Goal: Book appointment/travel/reservation

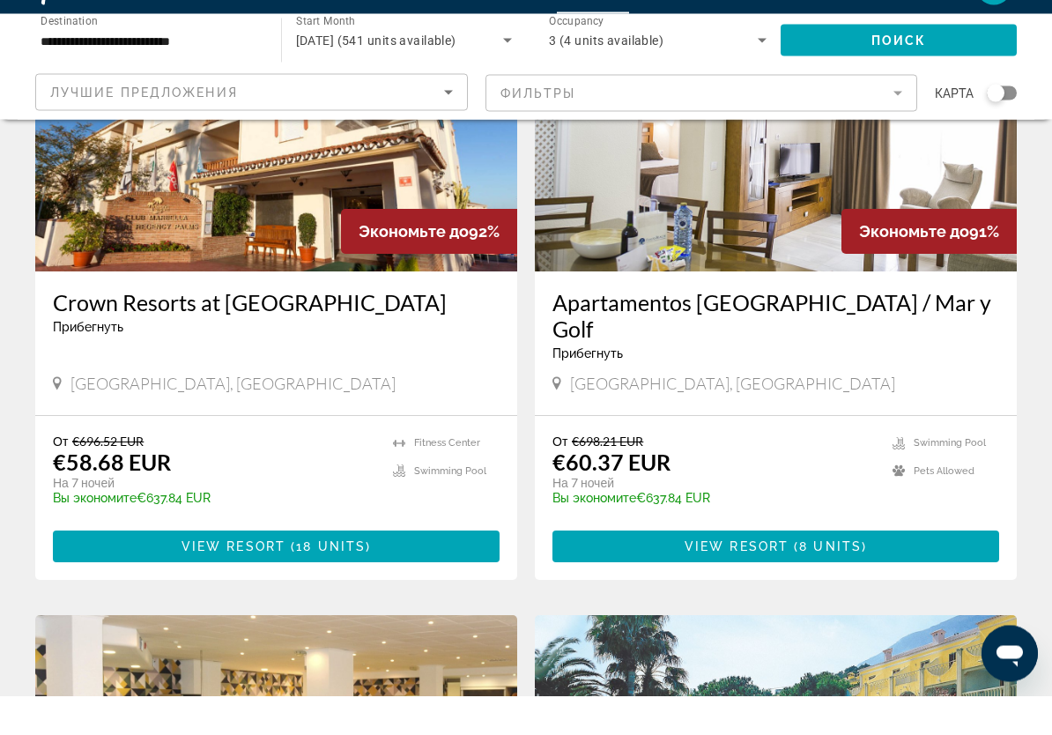
scroll to position [1391, 0]
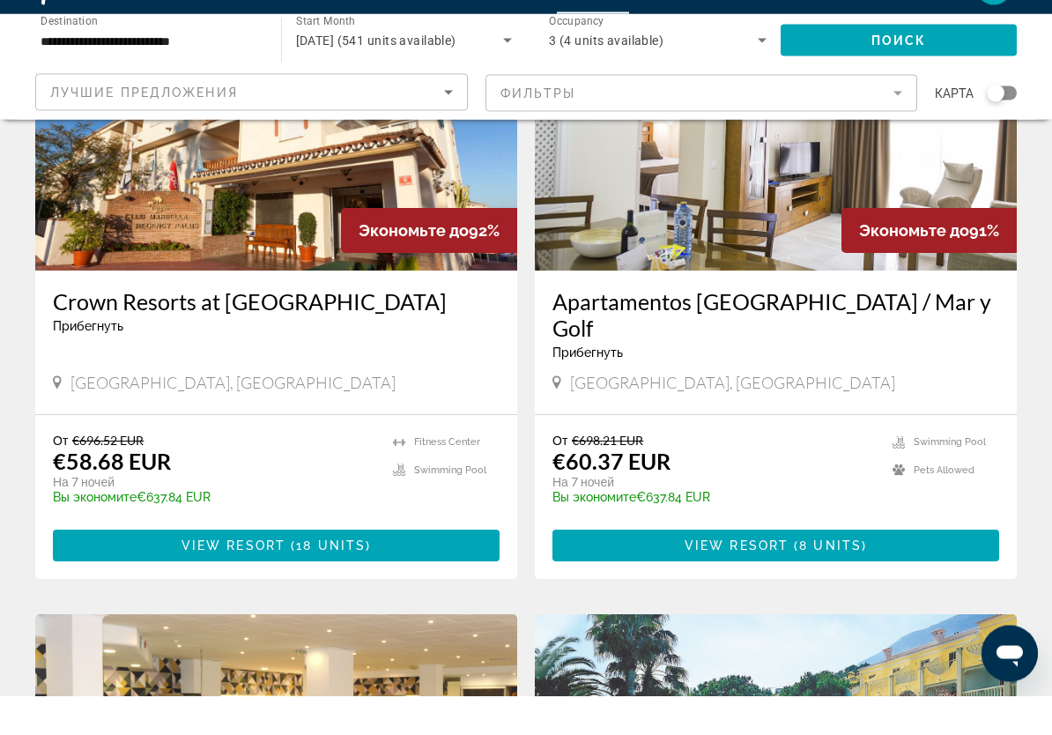
click at [282, 578] on span "View Resort" at bounding box center [234, 585] width 104 height 14
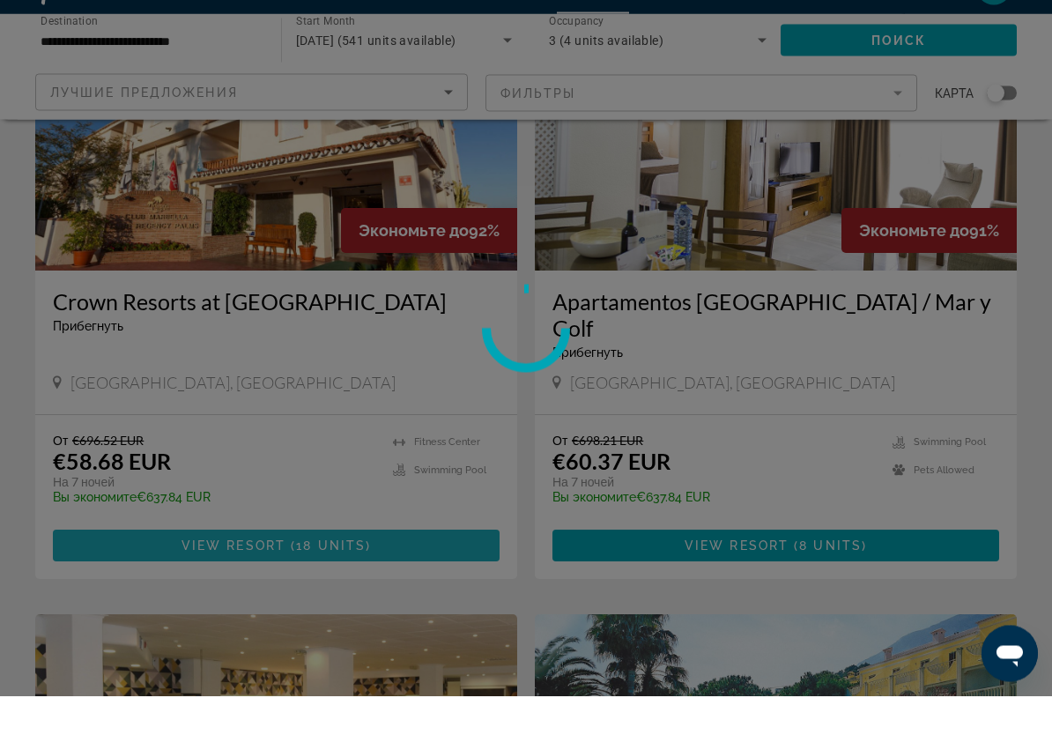
scroll to position [1392, 0]
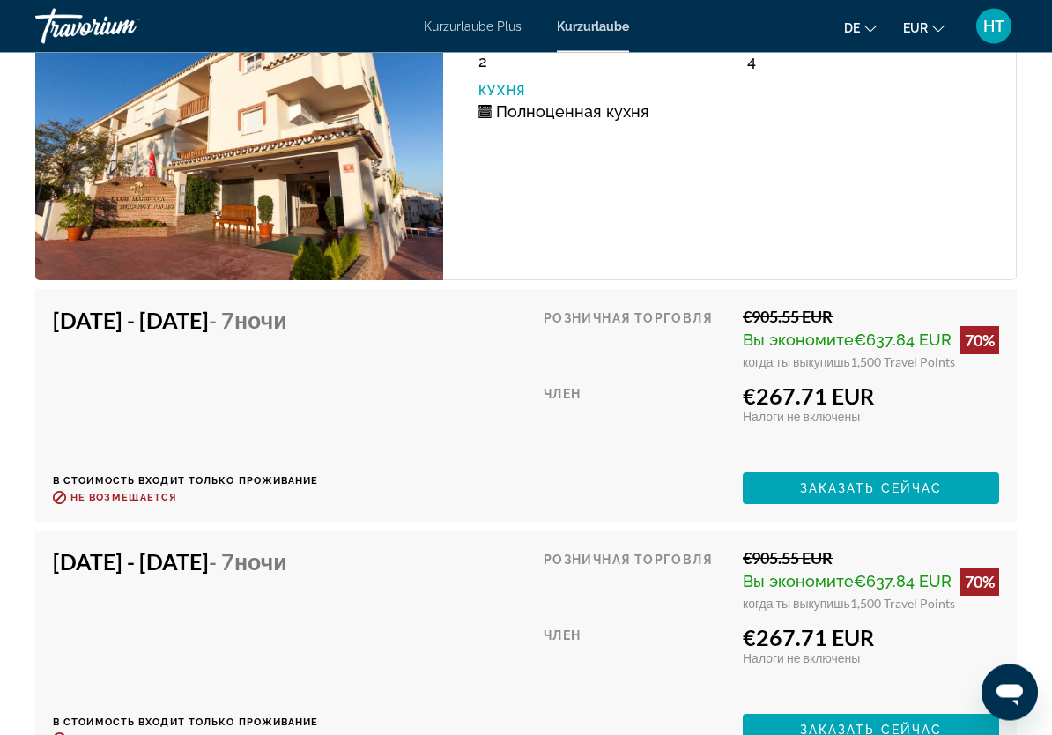
scroll to position [5777, 0]
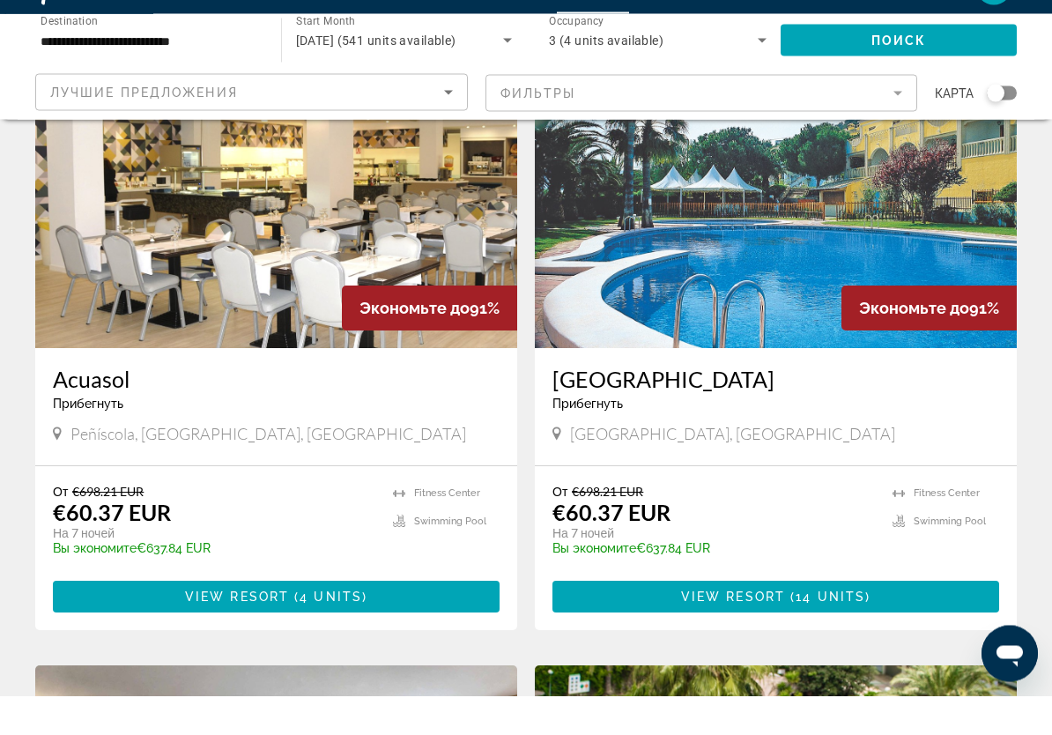
scroll to position [1940, 0]
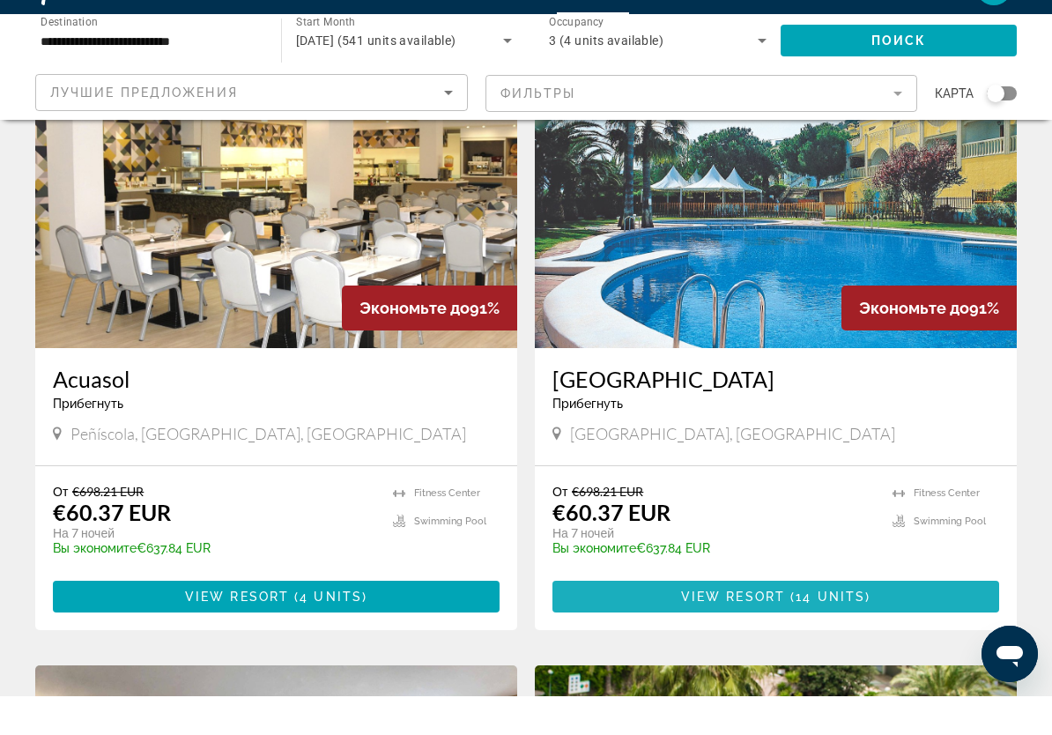
click at [771, 628] on span "View Resort" at bounding box center [733, 635] width 104 height 14
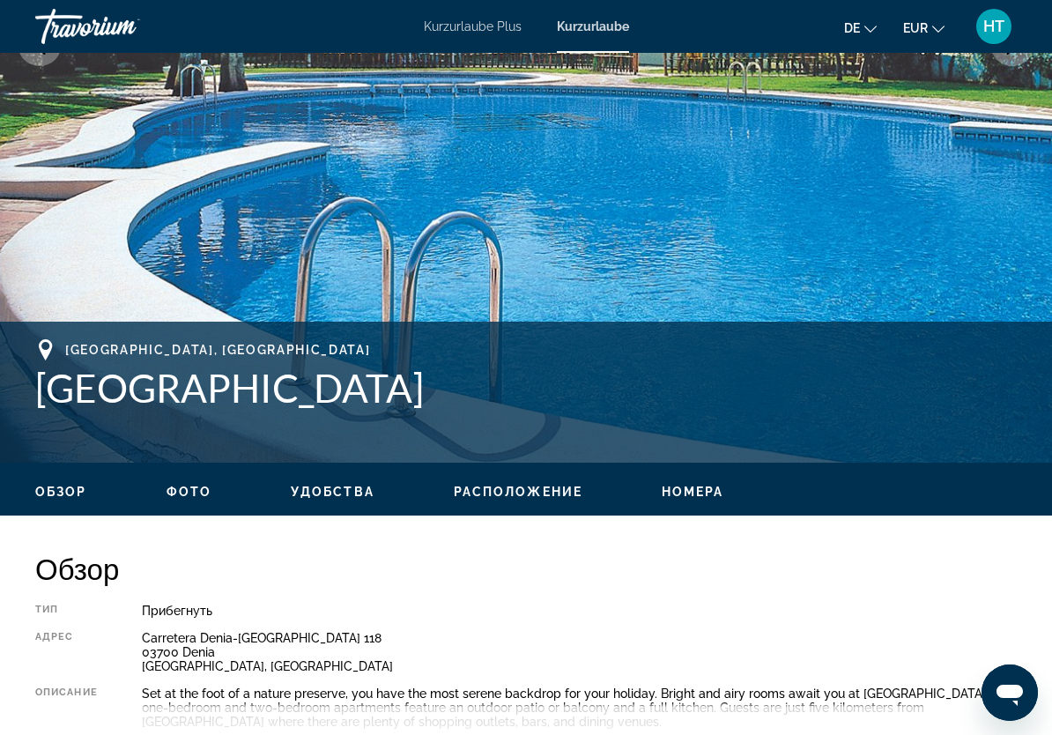
scroll to position [426, 0]
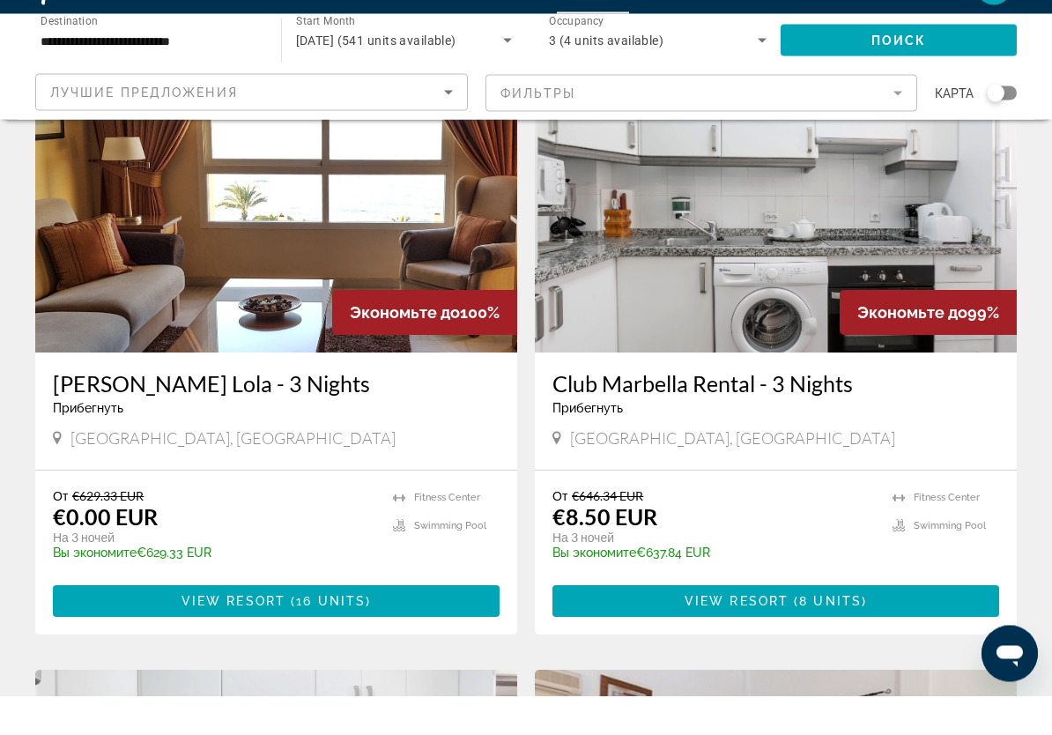
scroll to position [112, 0]
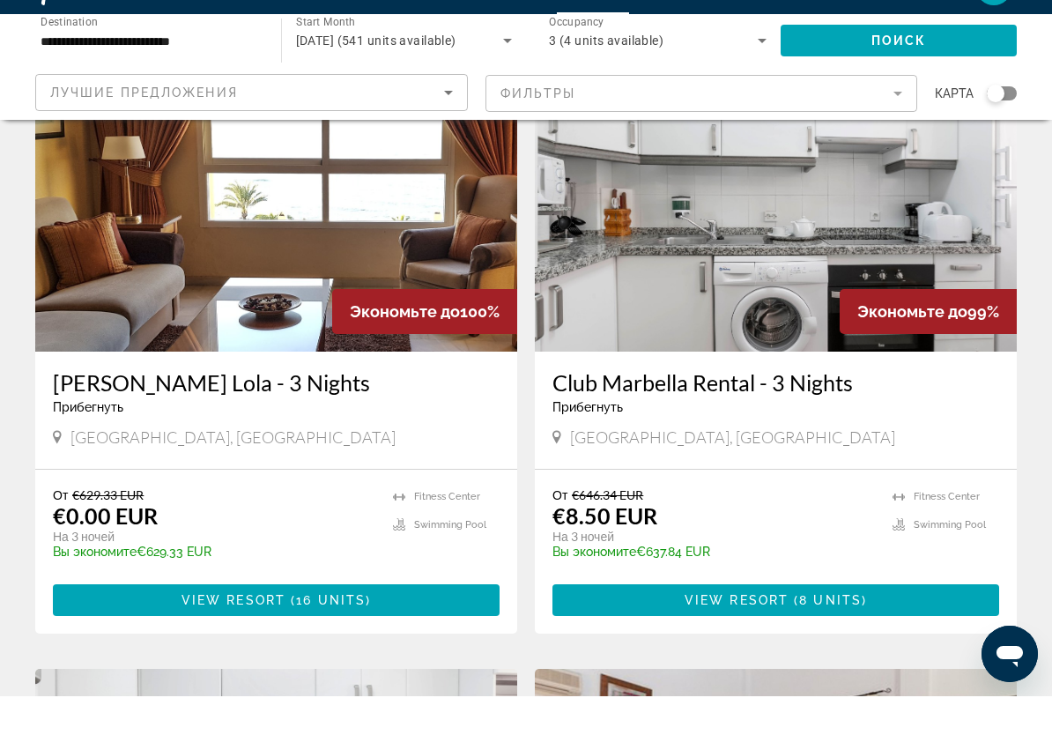
click at [256, 632] on span "View Resort" at bounding box center [234, 639] width 104 height 14
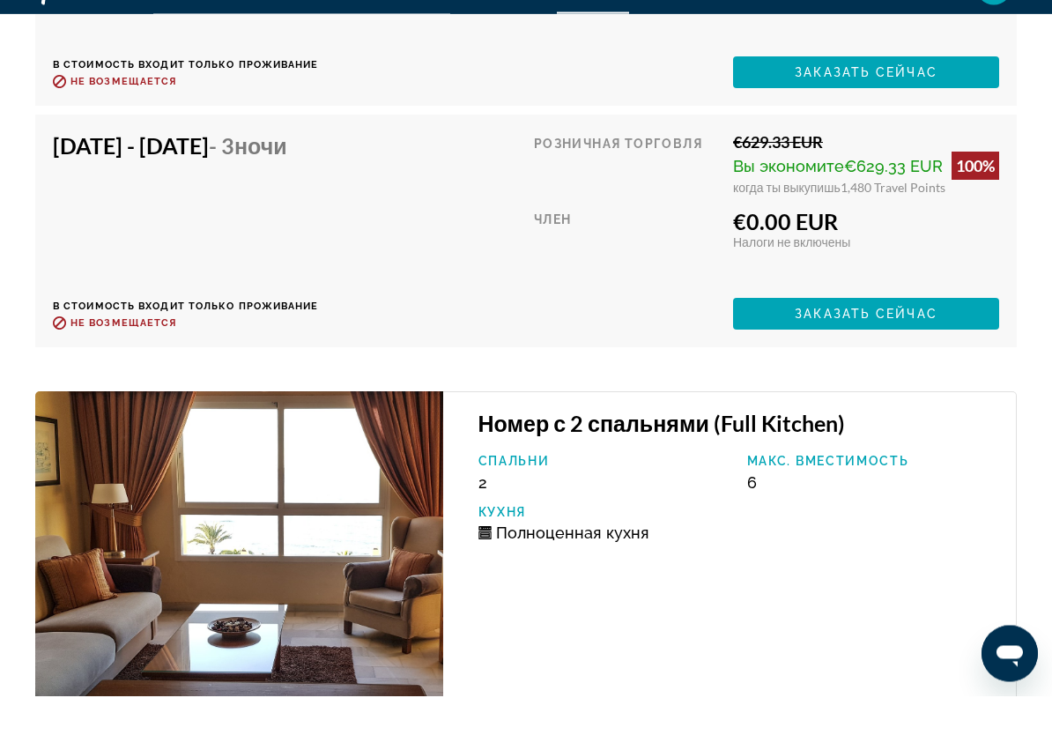
scroll to position [4274, 0]
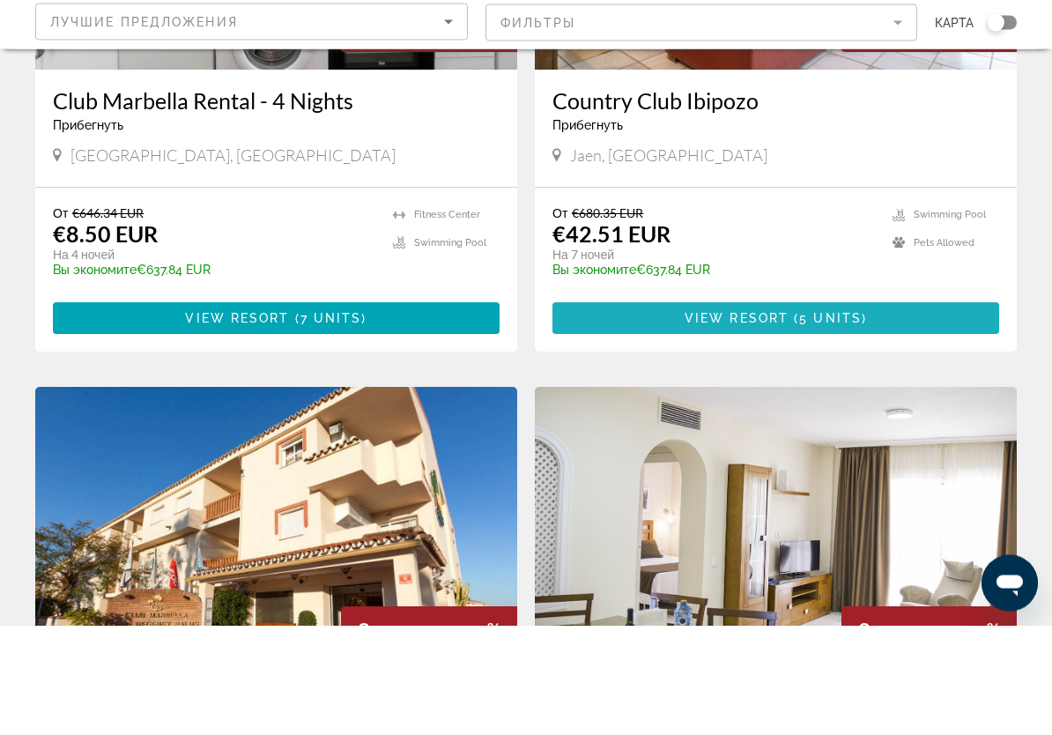
scroll to position [923, 0]
click at [789, 420] on span "View Resort" at bounding box center [737, 427] width 104 height 14
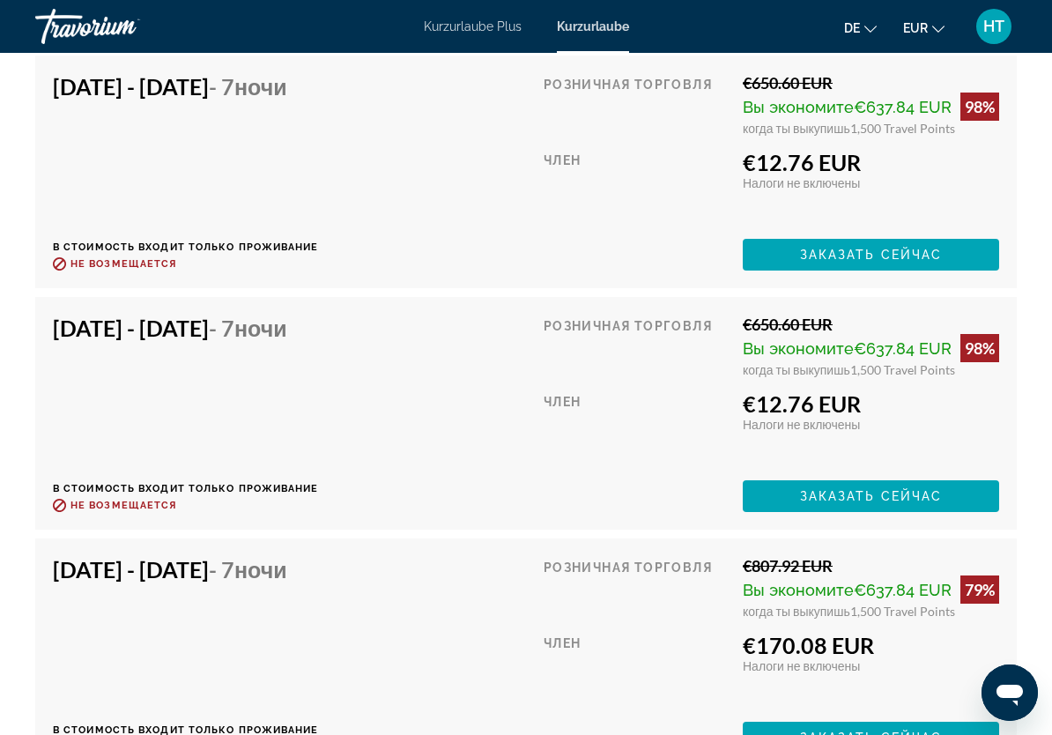
scroll to position [3716, 0]
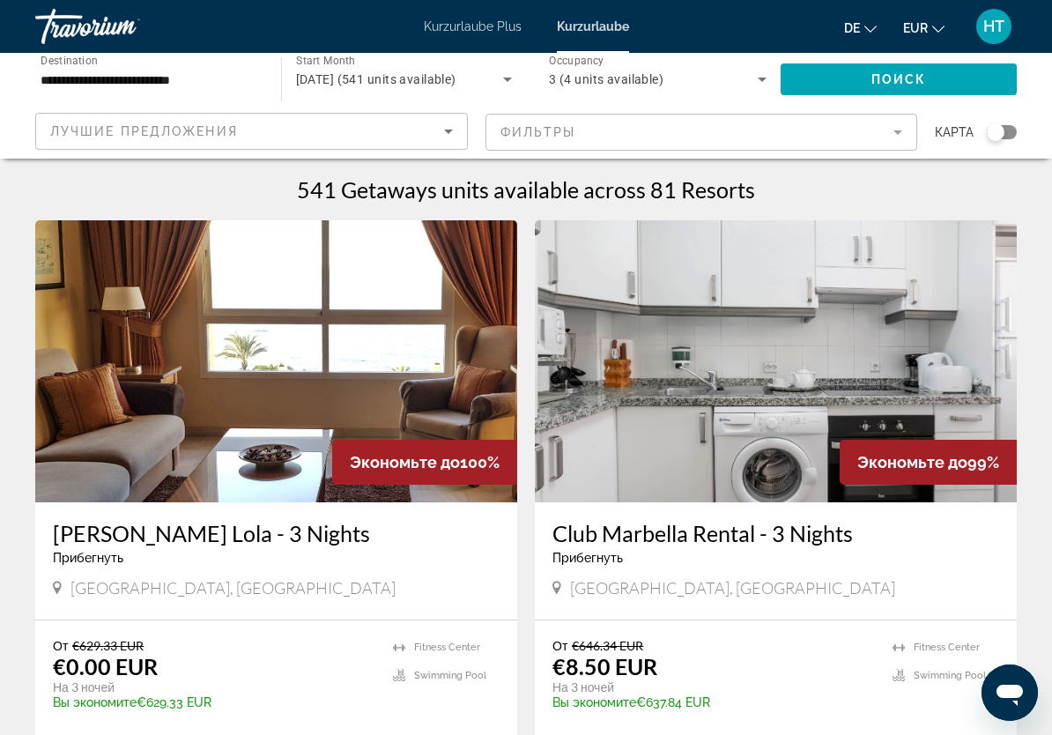
click at [453, 134] on icon "Sort by" at bounding box center [448, 131] width 21 height 21
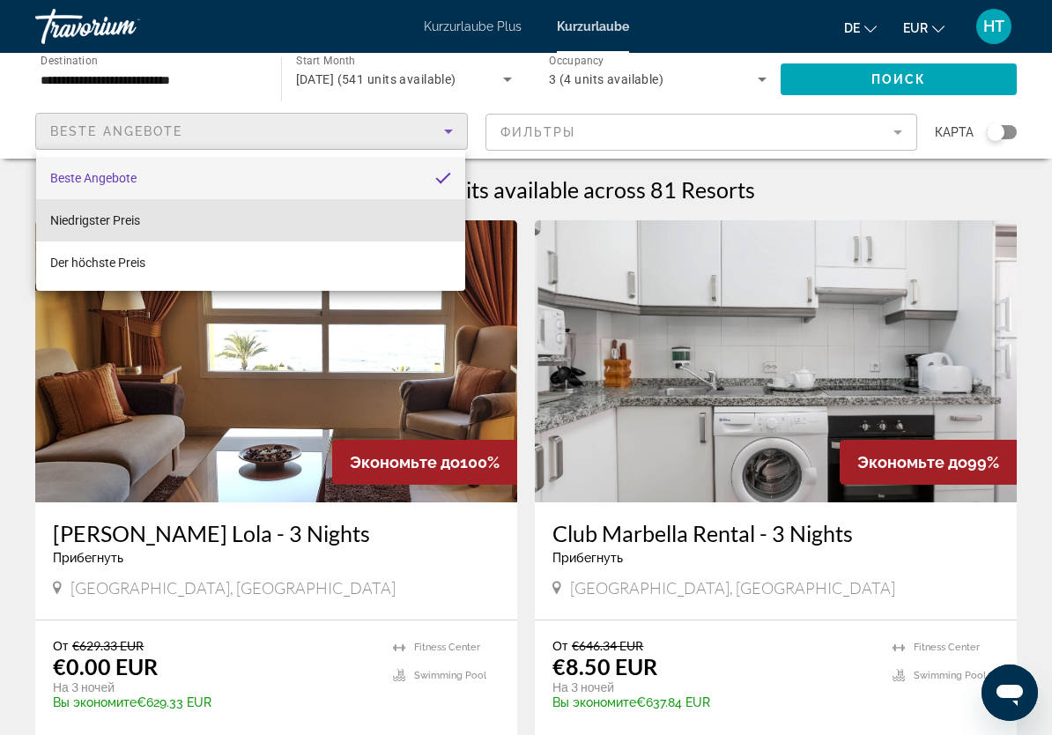
click at [323, 227] on mat-option "Niedrigster Preis" at bounding box center [250, 220] width 429 height 42
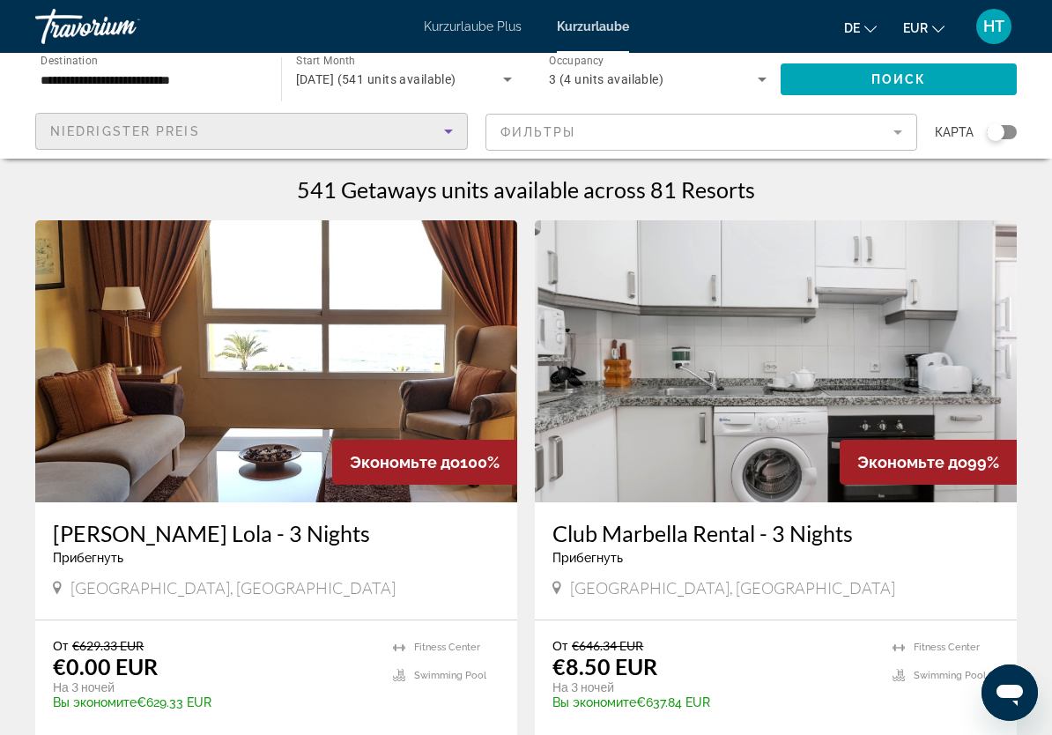
click at [880, 135] on mat-form-field "Фильтры" at bounding box center [702, 132] width 433 height 37
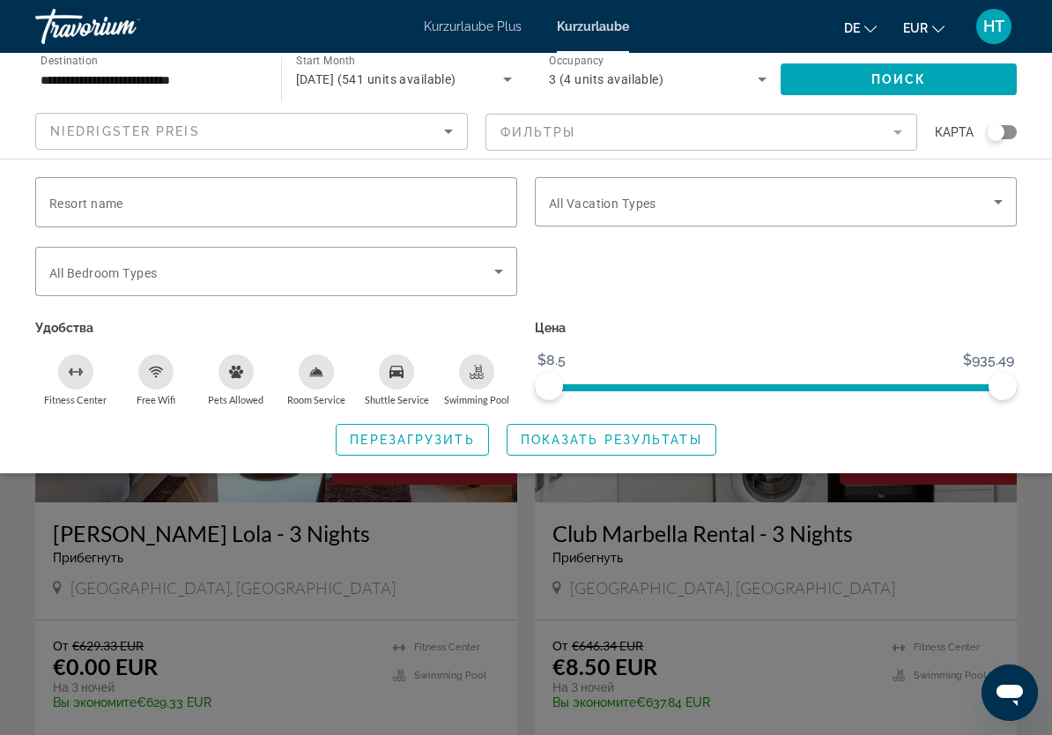
click at [994, 205] on icon "Search widget" at bounding box center [998, 201] width 21 height 21
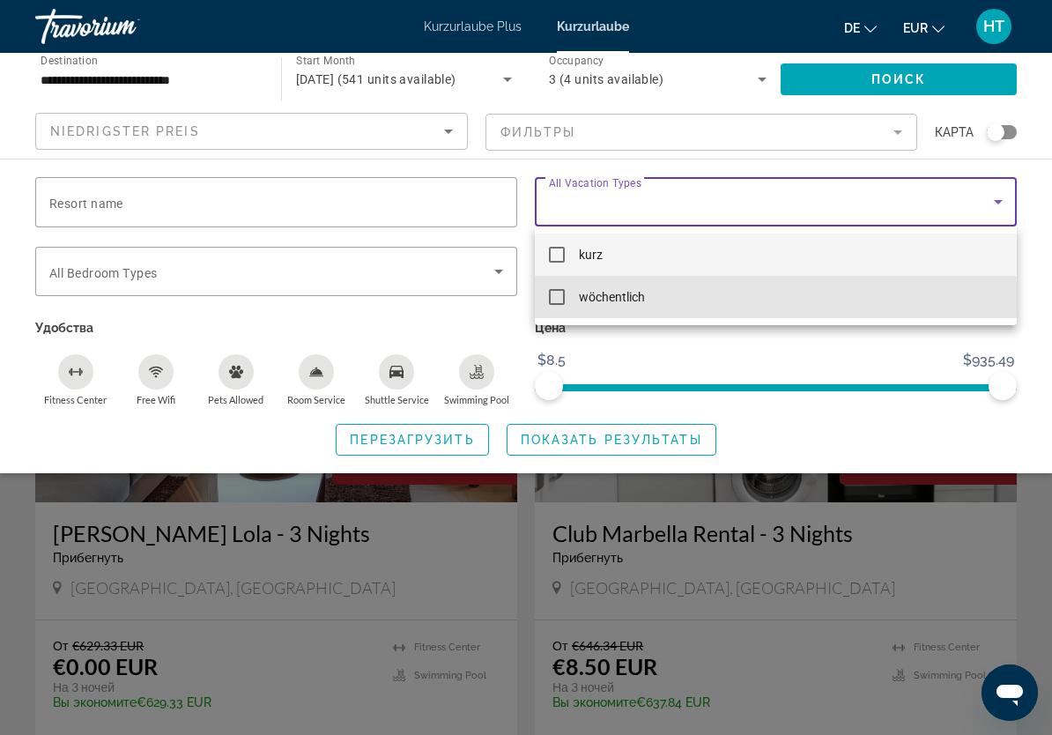
click at [667, 301] on mat-option "wöchentlich" at bounding box center [776, 297] width 482 height 42
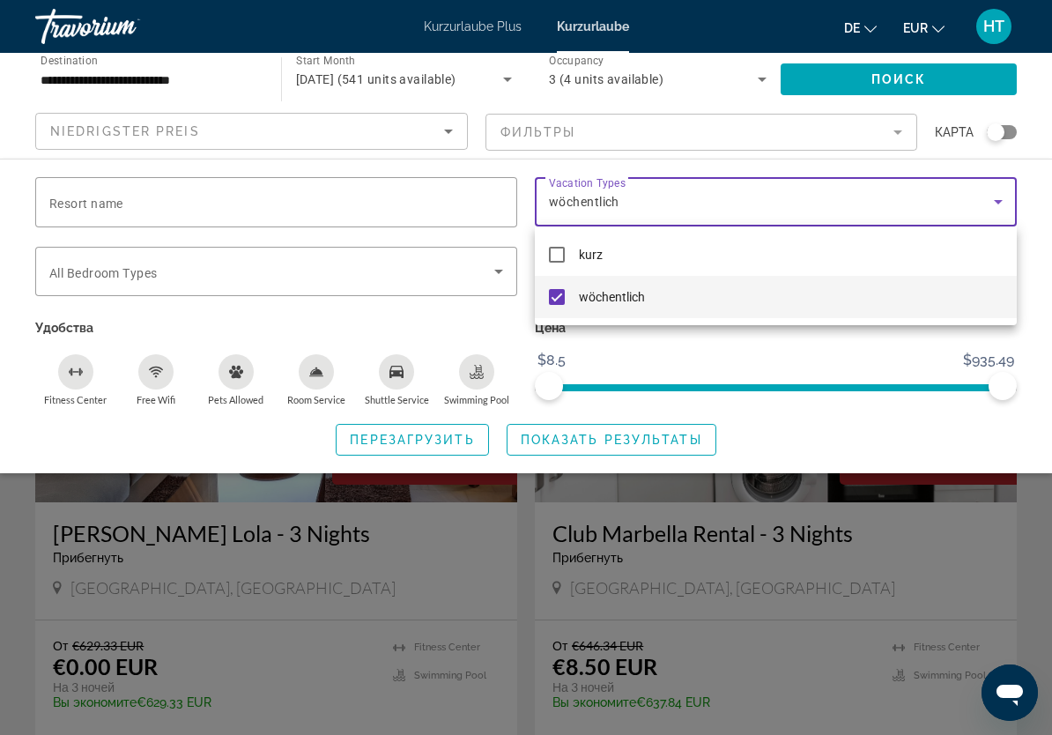
click at [626, 439] on div at bounding box center [526, 367] width 1052 height 735
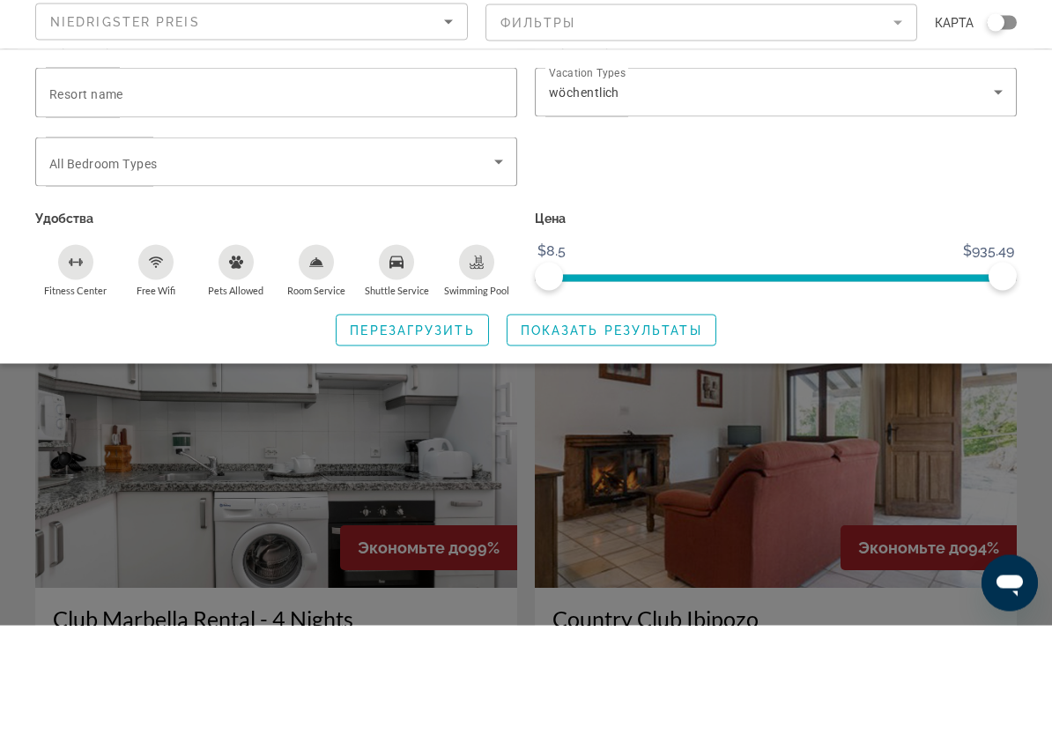
scroll to position [405, 0]
click at [626, 433] on span "Показать результаты" at bounding box center [612, 440] width 182 height 14
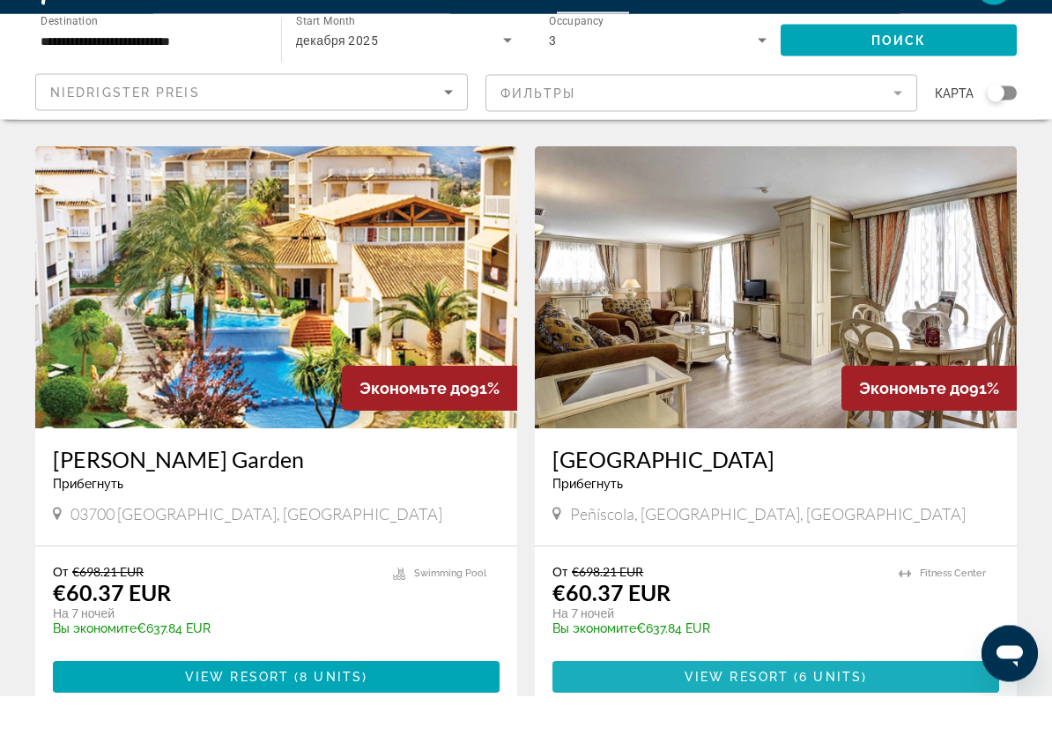
scroll to position [1260, 0]
click at [778, 709] on span "View Resort" at bounding box center [737, 716] width 104 height 14
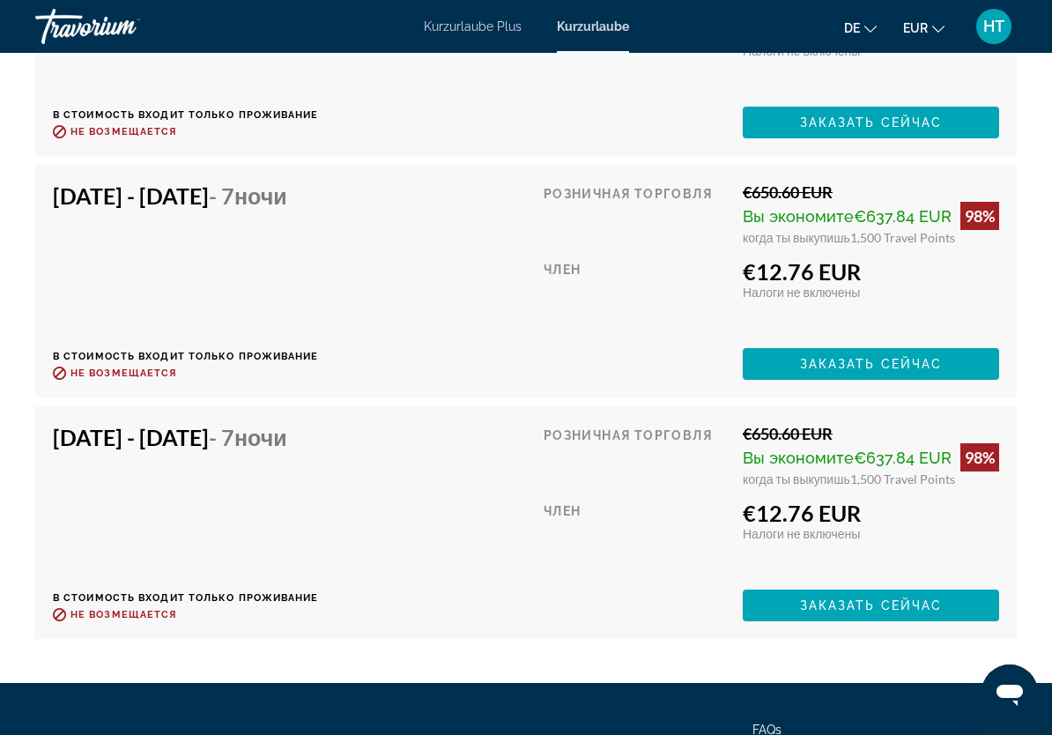
scroll to position [3810, 0]
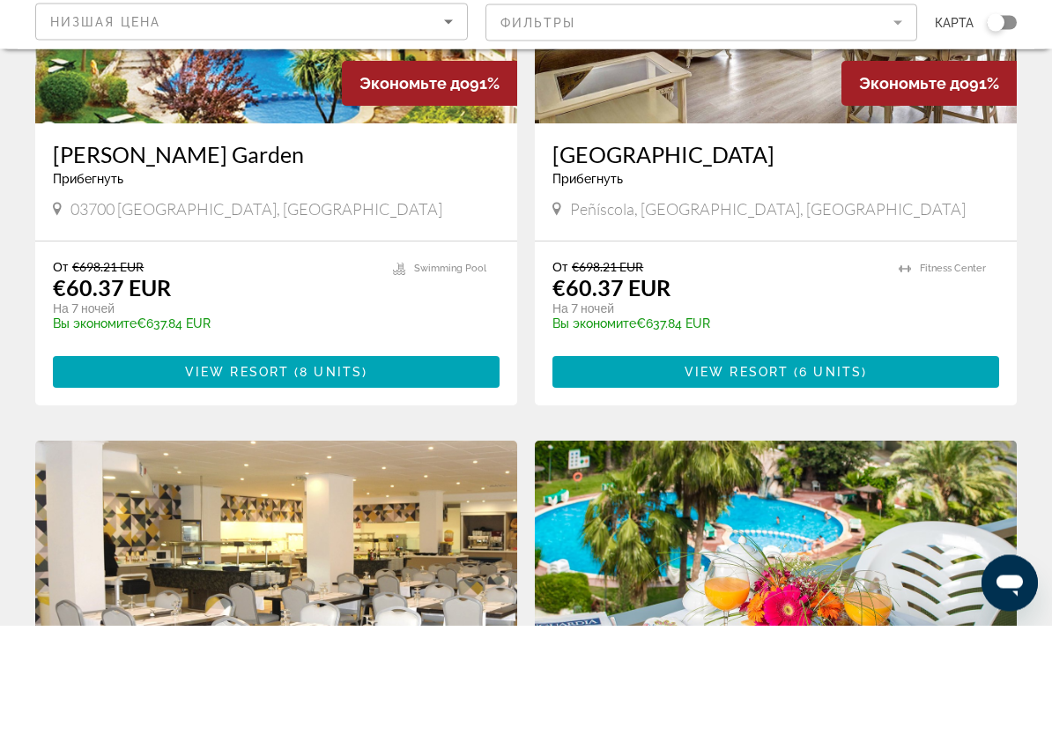
scroll to position [1497, 0]
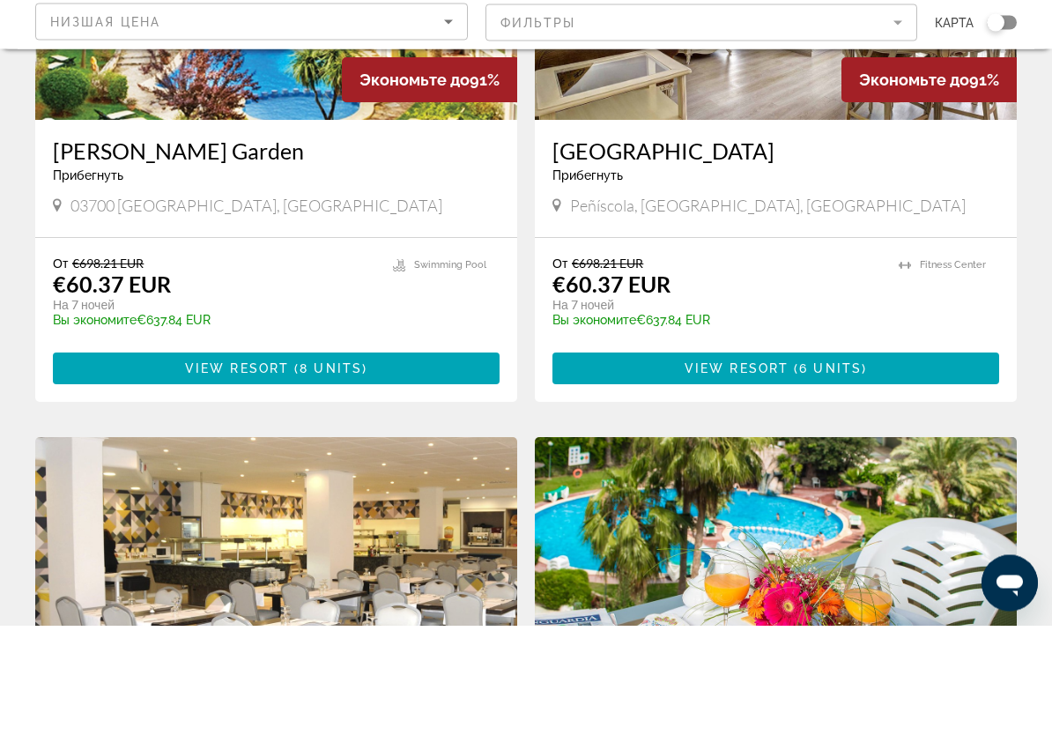
click at [423, 457] on span "Hauptinhalt" at bounding box center [276, 478] width 447 height 42
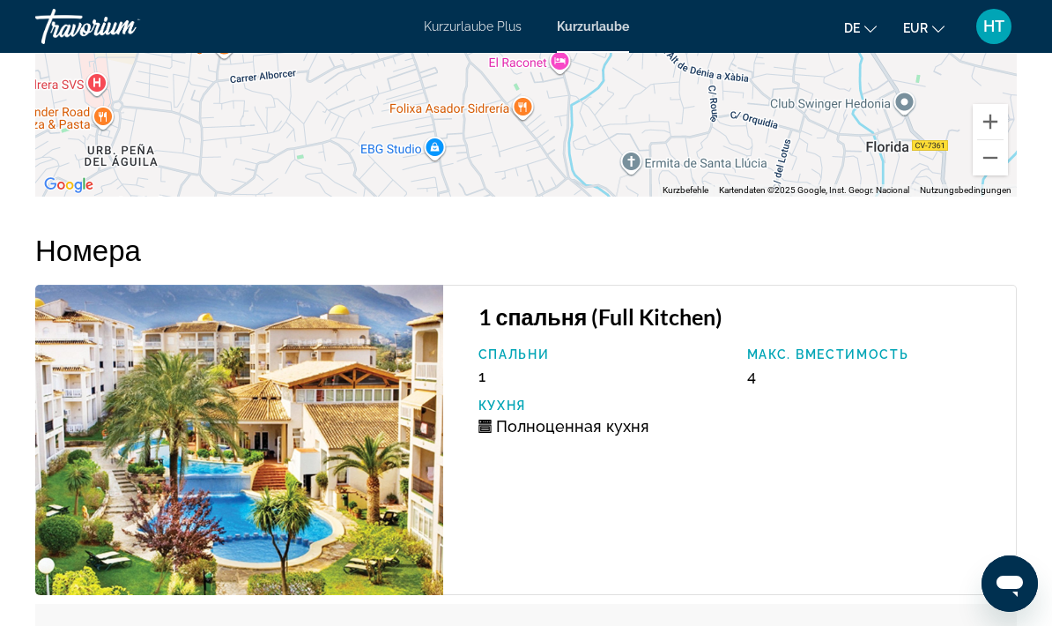
scroll to position [3178, 0]
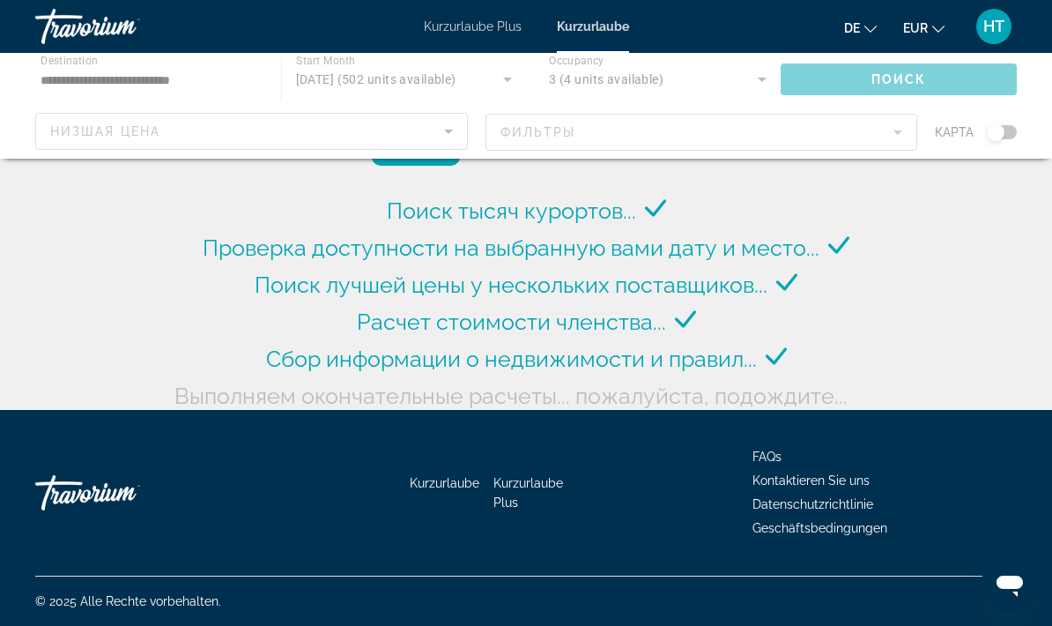
scroll to position [71, 0]
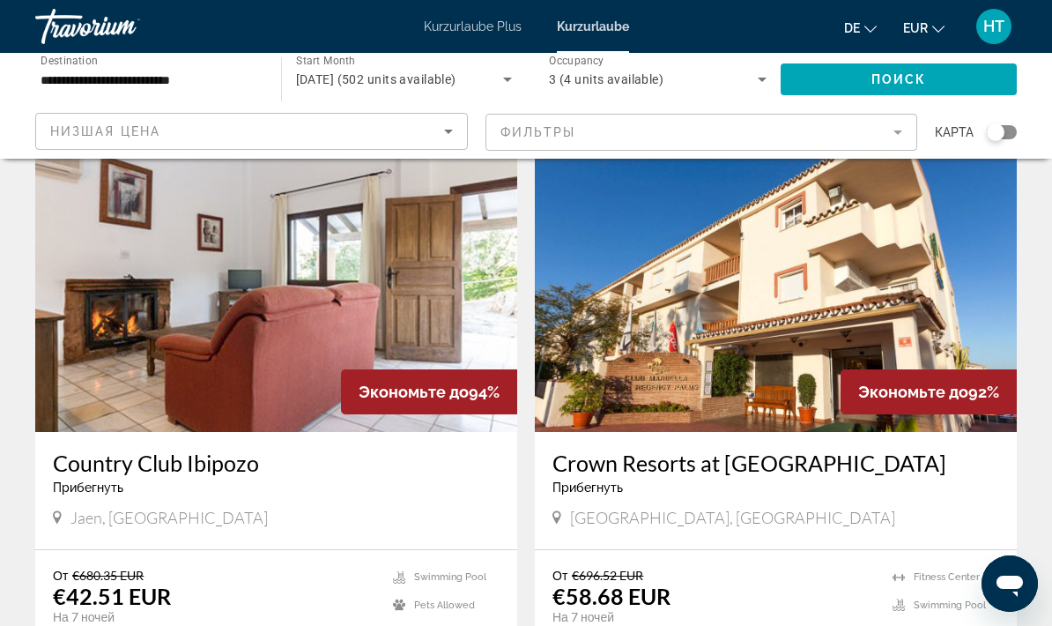
click at [455, 129] on icon "Sort by" at bounding box center [448, 131] width 21 height 21
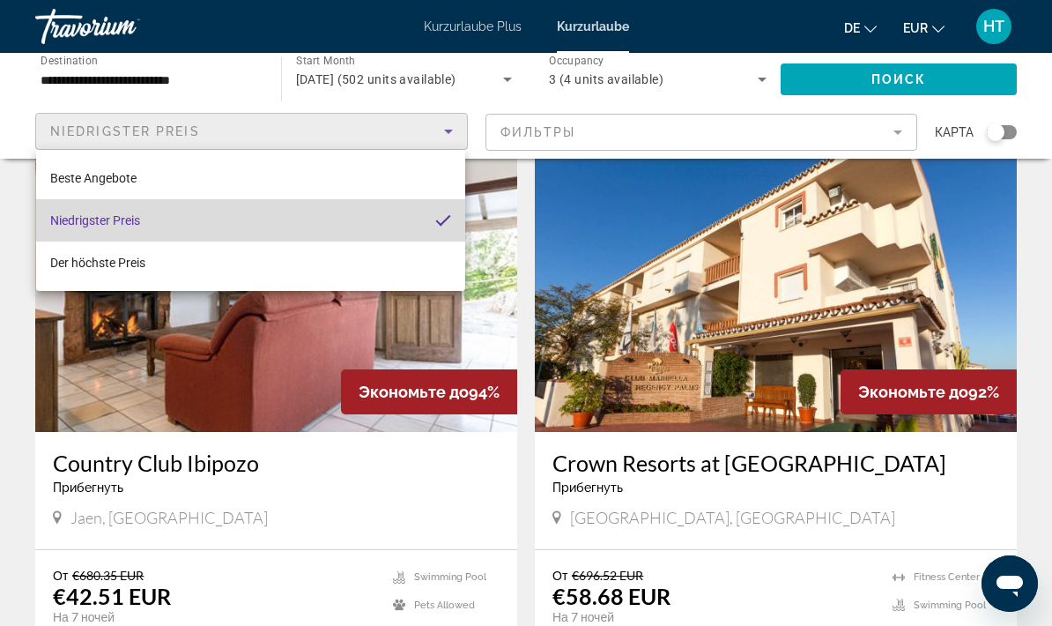
click at [336, 228] on mat-option "Niedrigster Preis" at bounding box center [250, 220] width 429 height 42
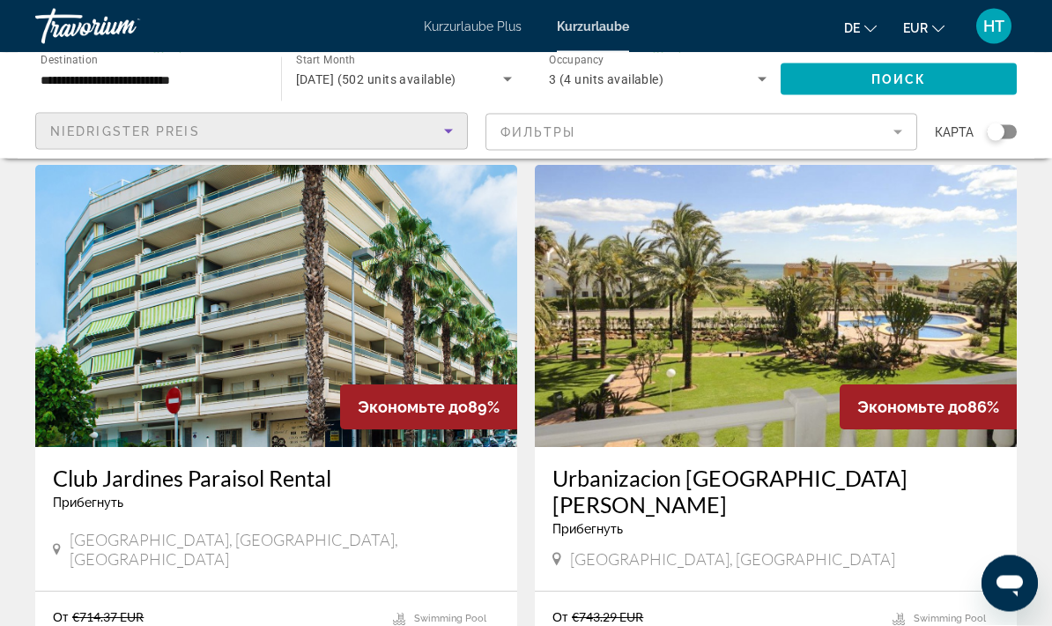
scroll to position [3099, 0]
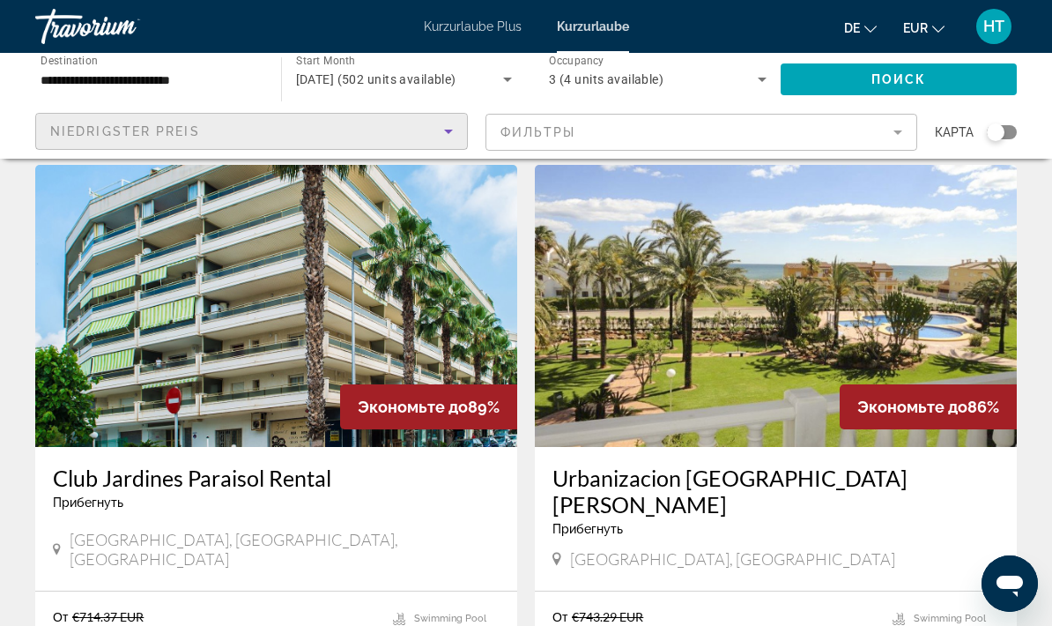
click at [176, 297] on img "Hauptinhalt" at bounding box center [276, 306] width 482 height 282
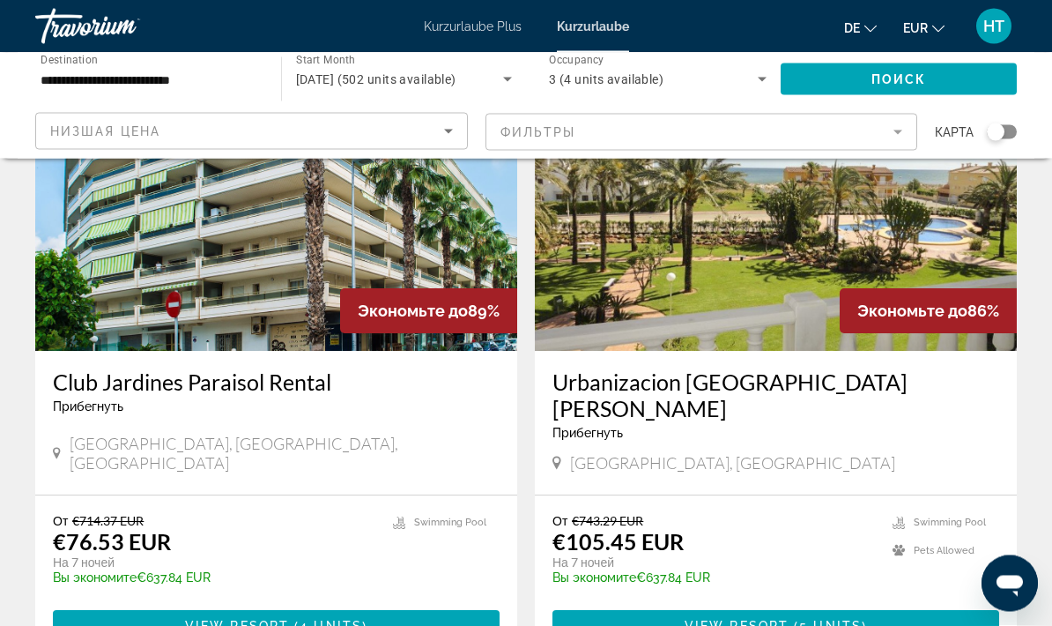
scroll to position [3196, 0]
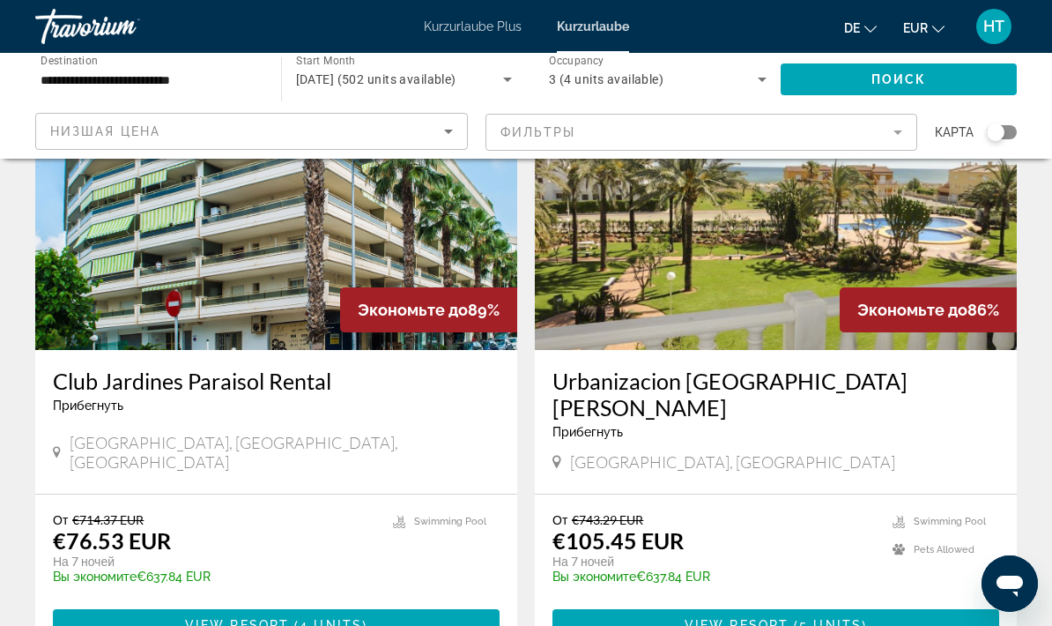
click at [768, 618] on span "View Resort" at bounding box center [737, 625] width 104 height 14
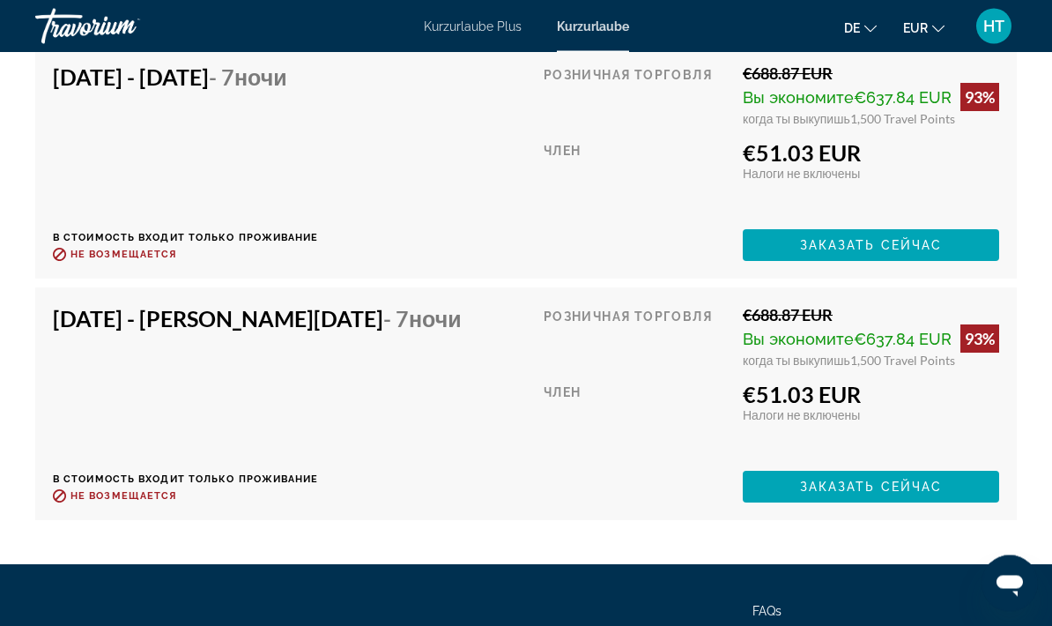
scroll to position [3878, 0]
